Goal: Task Accomplishment & Management: Complete application form

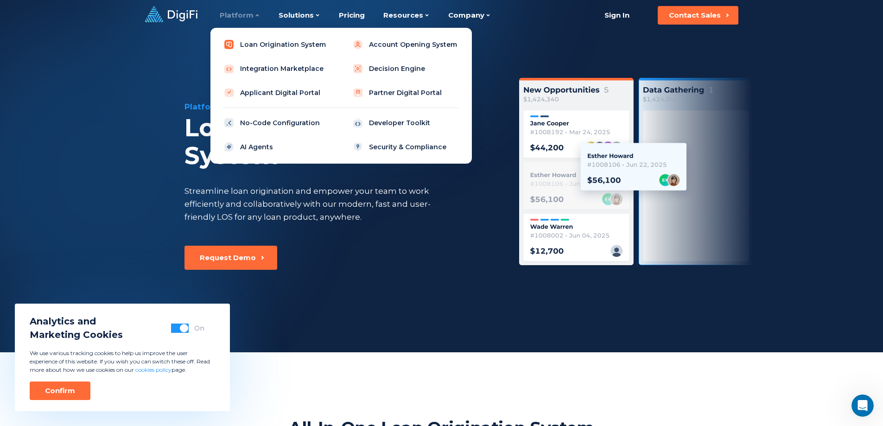
click at [259, 46] on link "Loan Origination System" at bounding box center [277, 44] width 118 height 19
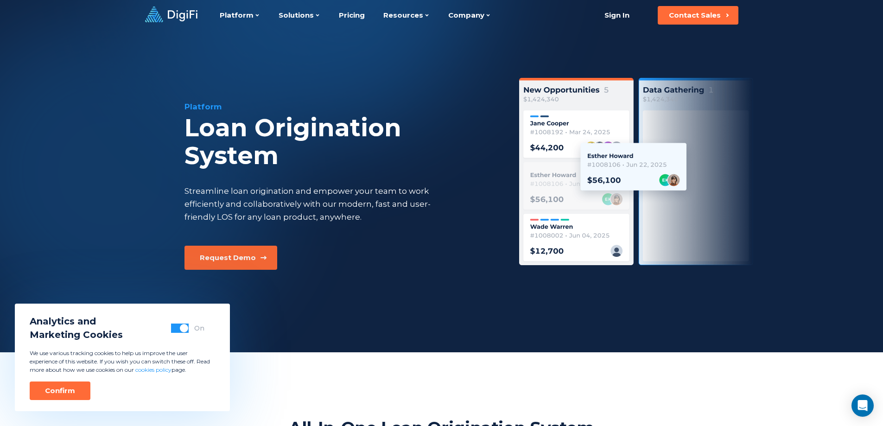
click at [252, 263] on button "Request Demo" at bounding box center [230, 258] width 93 height 24
